Goal: Information Seeking & Learning: Learn about a topic

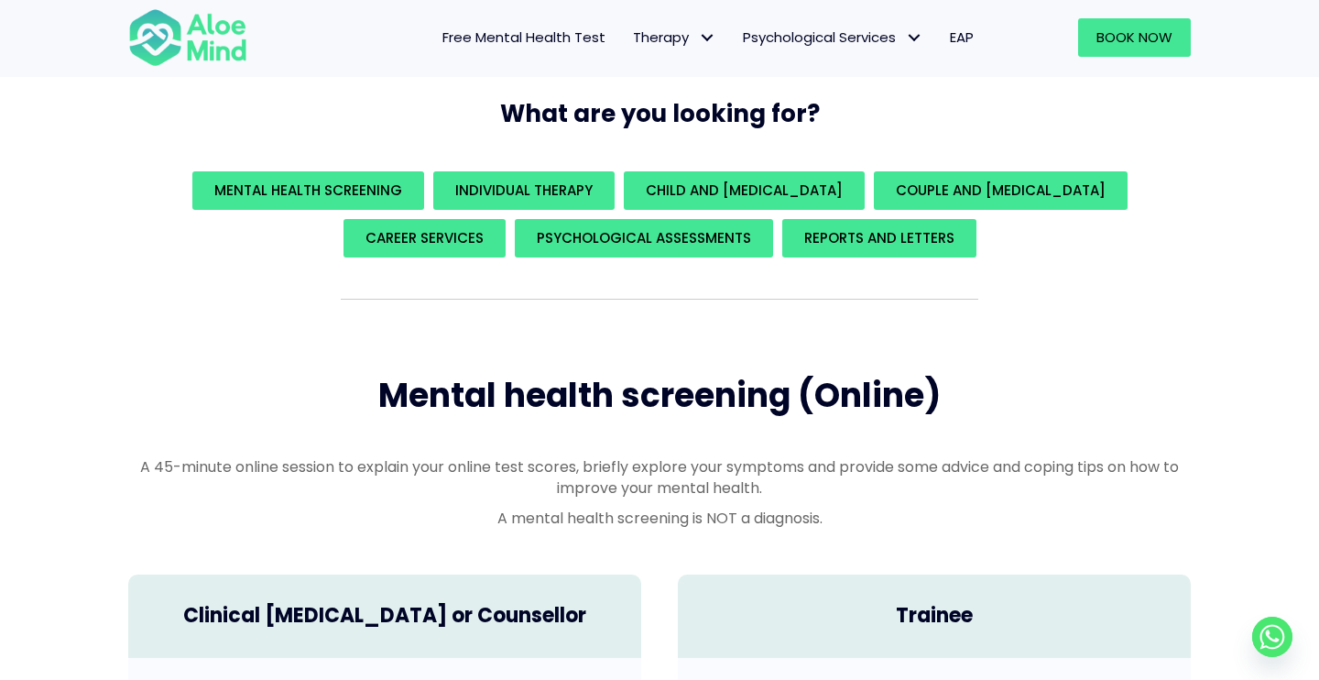
scroll to position [330, 0]
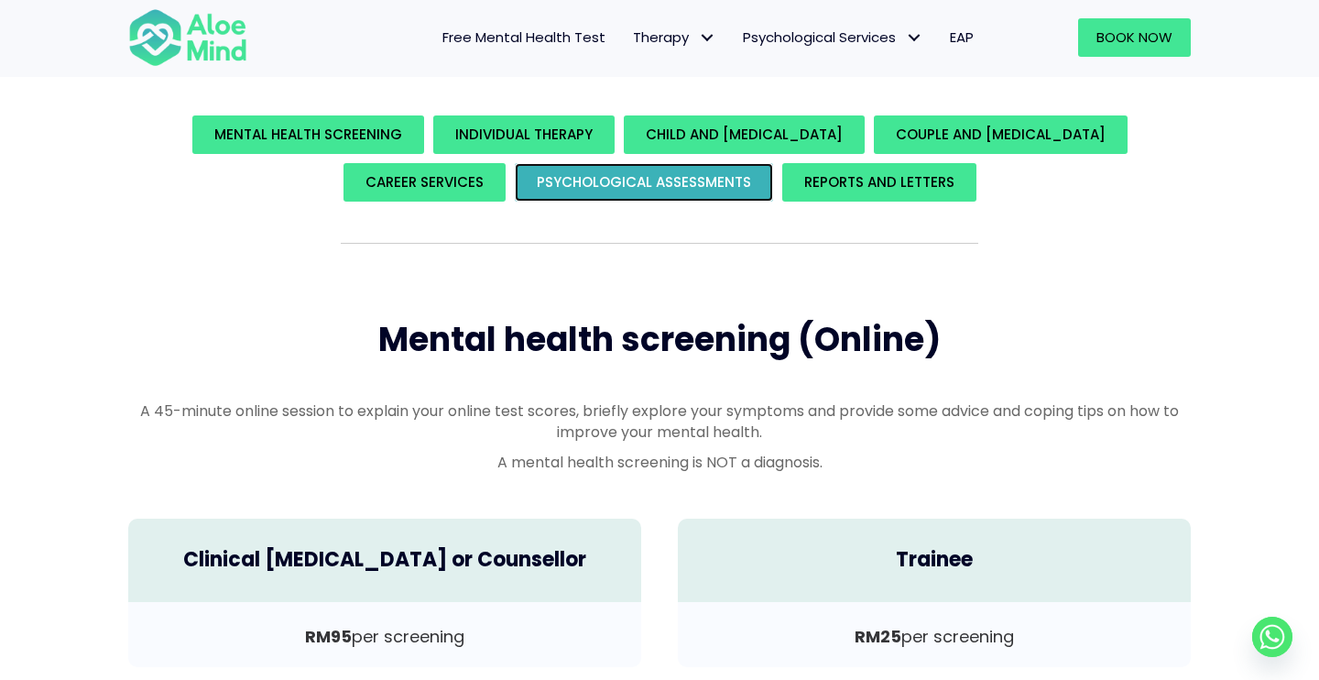
click at [561, 188] on span "Psychological assessments" at bounding box center [644, 181] width 214 height 19
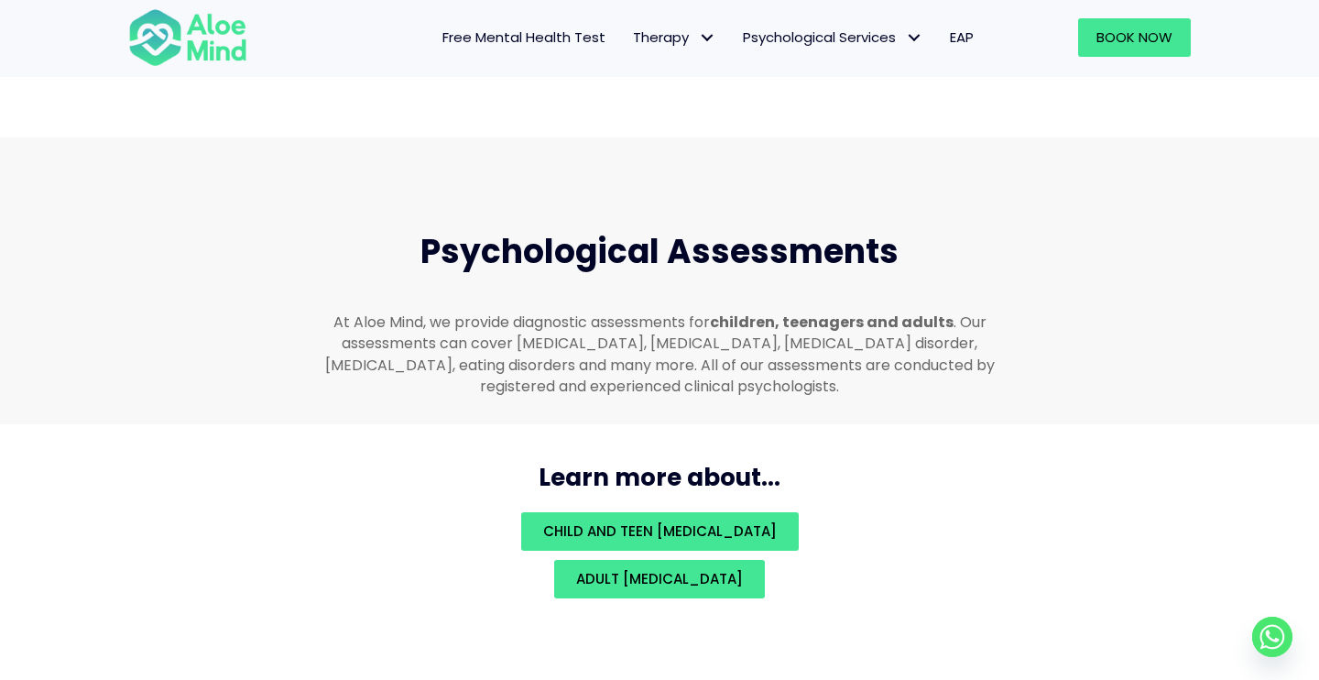
scroll to position [3822, 0]
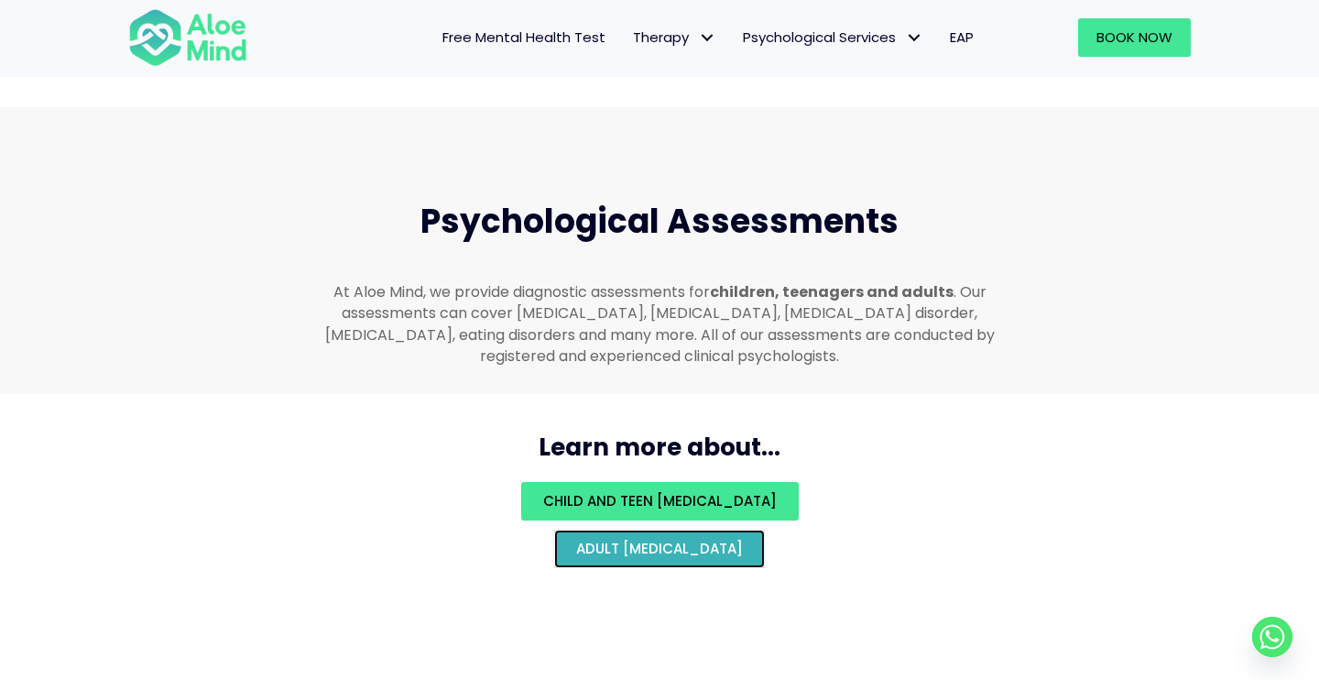
click at [664, 538] on link "Adult psychological assessment" at bounding box center [659, 549] width 211 height 38
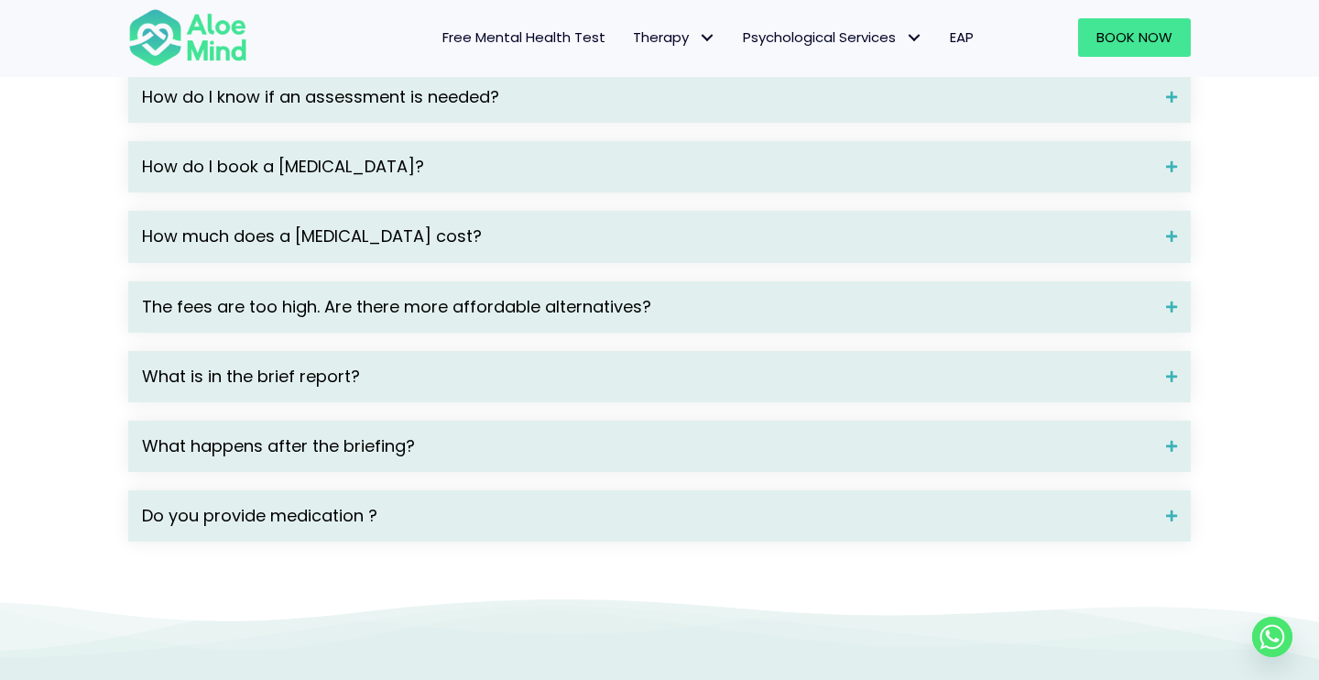
scroll to position [2618, 0]
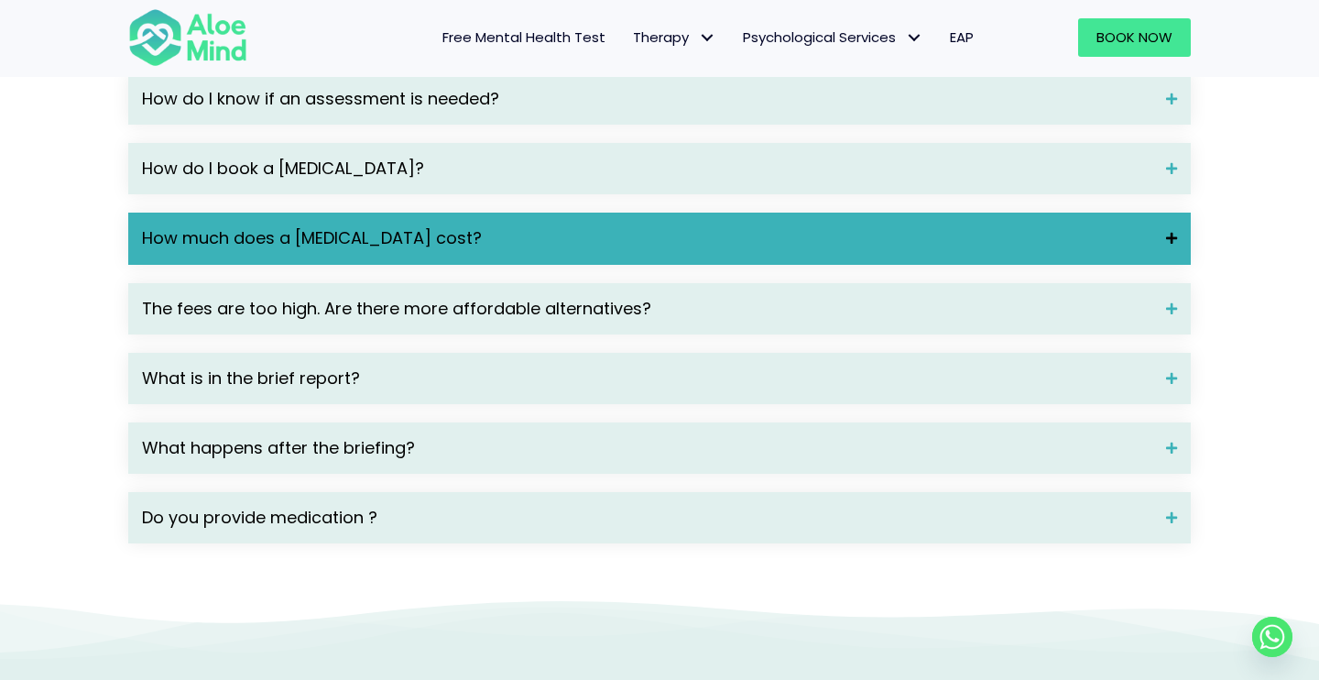
click at [670, 264] on div "How much does a [MEDICAL_DATA] cost?" at bounding box center [659, 238] width 1063 height 51
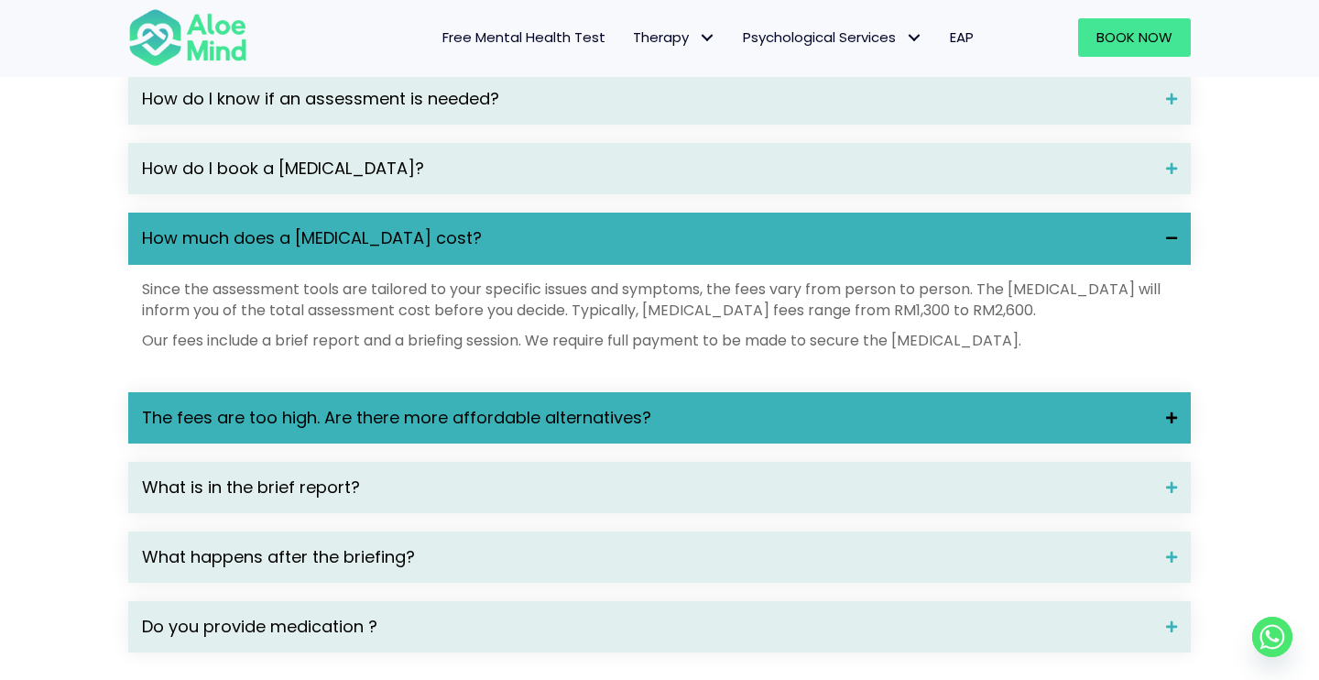
click at [642, 443] on div "The fees are too high. Are there more affordable alternatives?" at bounding box center [659, 417] width 1063 height 51
